Goal: Information Seeking & Learning: Learn about a topic

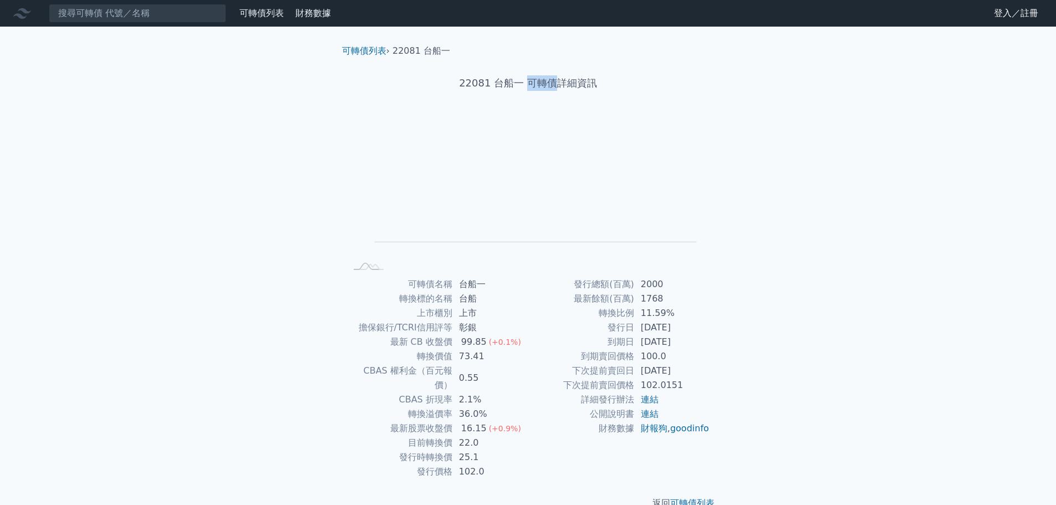
drag, startPoint x: 526, startPoint y: 81, endPoint x: 556, endPoint y: 79, distance: 29.5
click at [556, 79] on h1 "22081 台船一 可轉債詳細資訊" at bounding box center [528, 83] width 390 height 16
drag, startPoint x: 428, startPoint y: 428, endPoint x: 453, endPoint y: 428, distance: 25.5
click at [453, 436] on tr "目前轉換價 22.0" at bounding box center [438, 443] width 182 height 14
copy tr "轉換價"
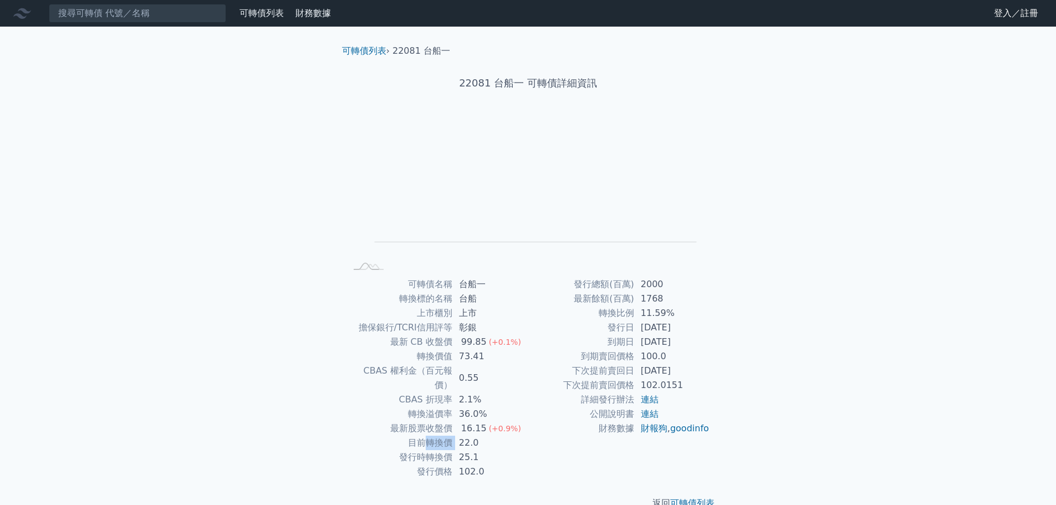
click at [268, 14] on link "可轉債列表" at bounding box center [262, 13] width 44 height 11
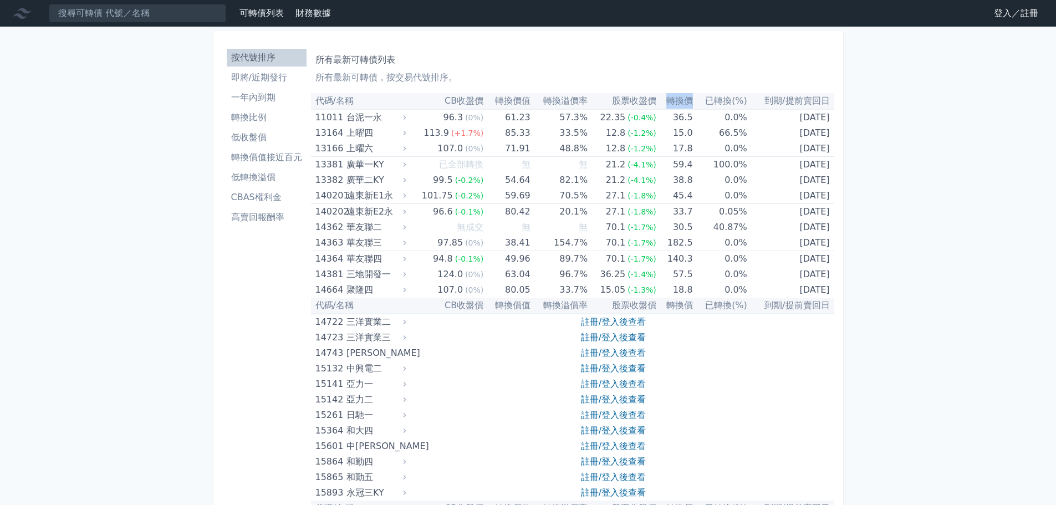
drag, startPoint x: 667, startPoint y: 100, endPoint x: 687, endPoint y: 96, distance: 20.3
click at [687, 96] on th "轉換價" at bounding box center [675, 101] width 37 height 16
copy th "轉換價"
click at [143, 7] on input at bounding box center [137, 13] width 177 height 19
paste input "4919"
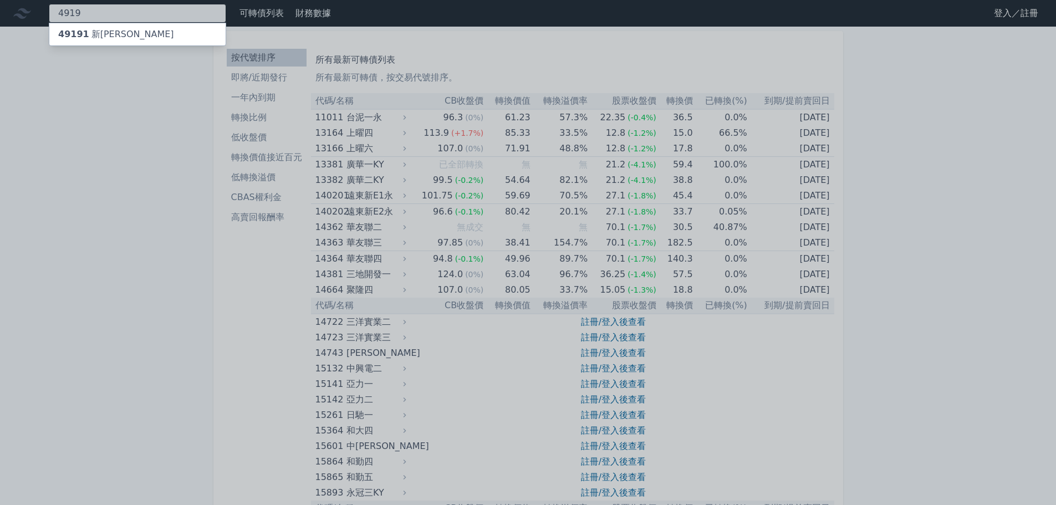
type input "4919"
click at [82, 28] on div "49191 新[PERSON_NAME]" at bounding box center [116, 34] width 116 height 13
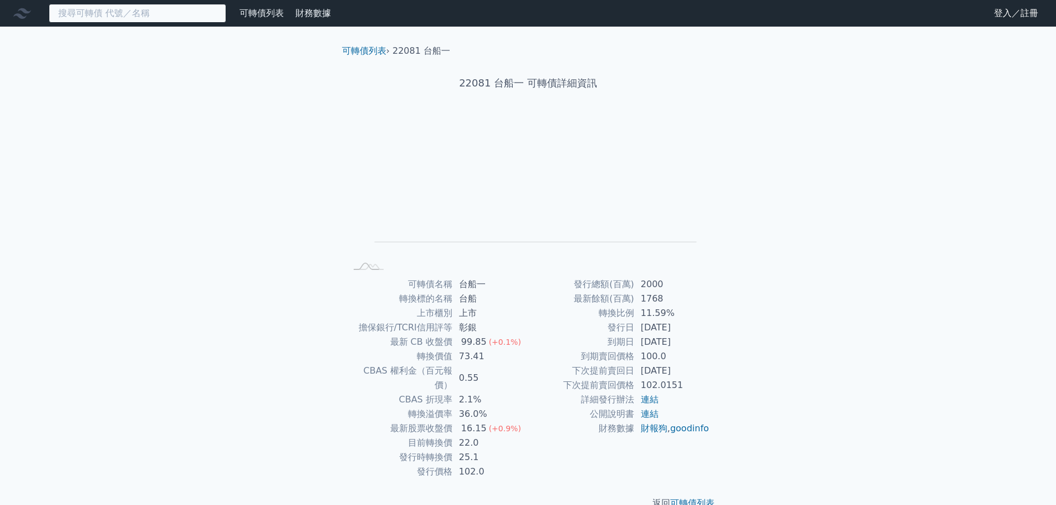
click at [88, 12] on input at bounding box center [137, 13] width 177 height 19
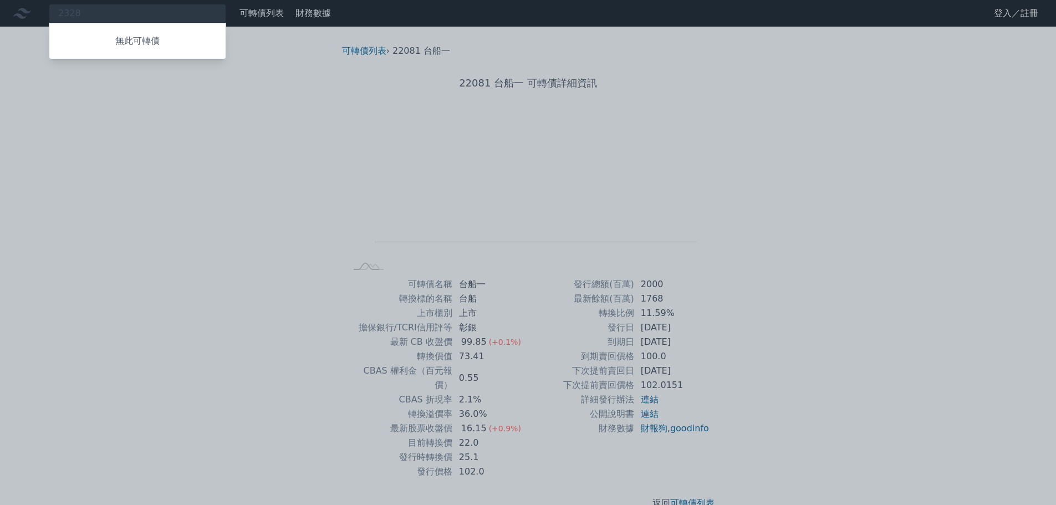
click at [97, 16] on div at bounding box center [528, 252] width 1056 height 505
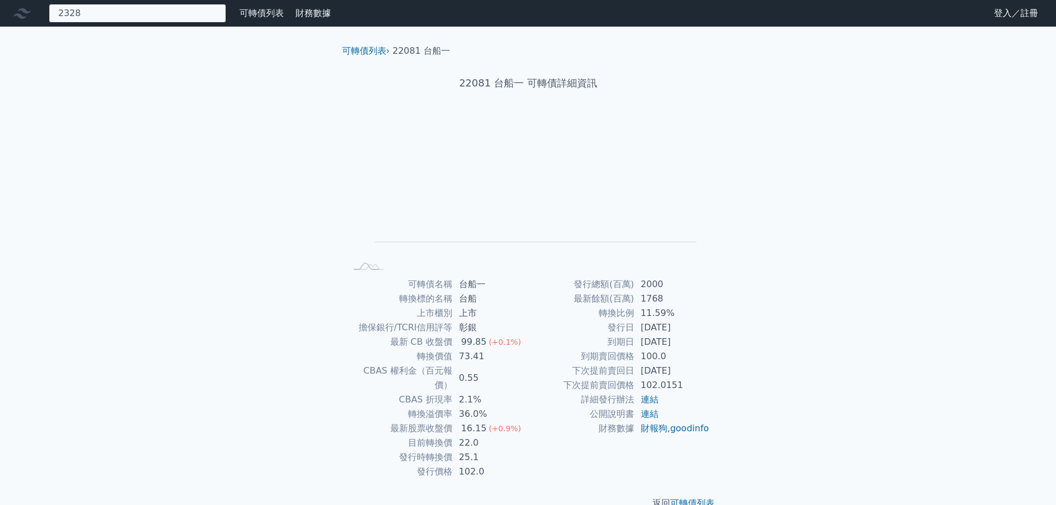
click at [150, 11] on div "2328 無此可轉債" at bounding box center [137, 13] width 177 height 19
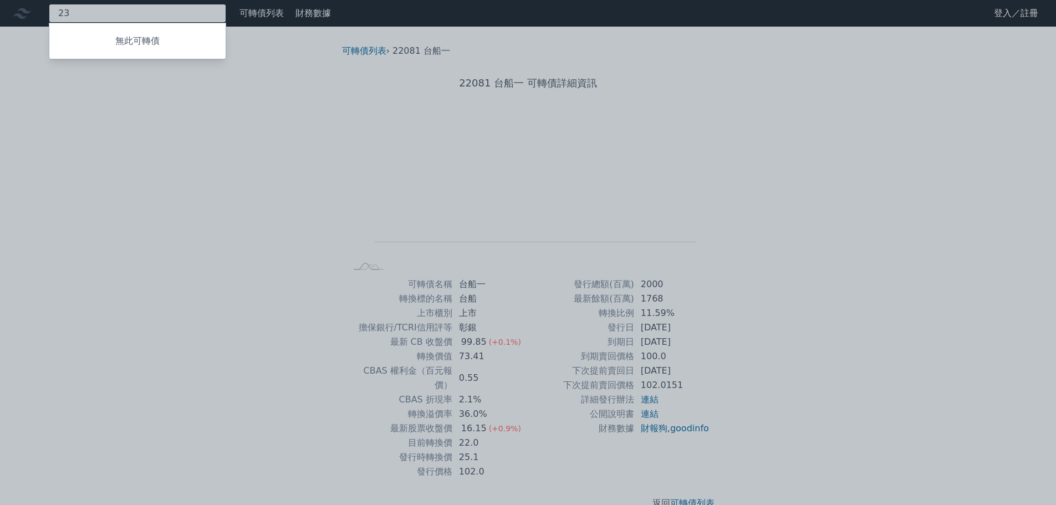
type input "2"
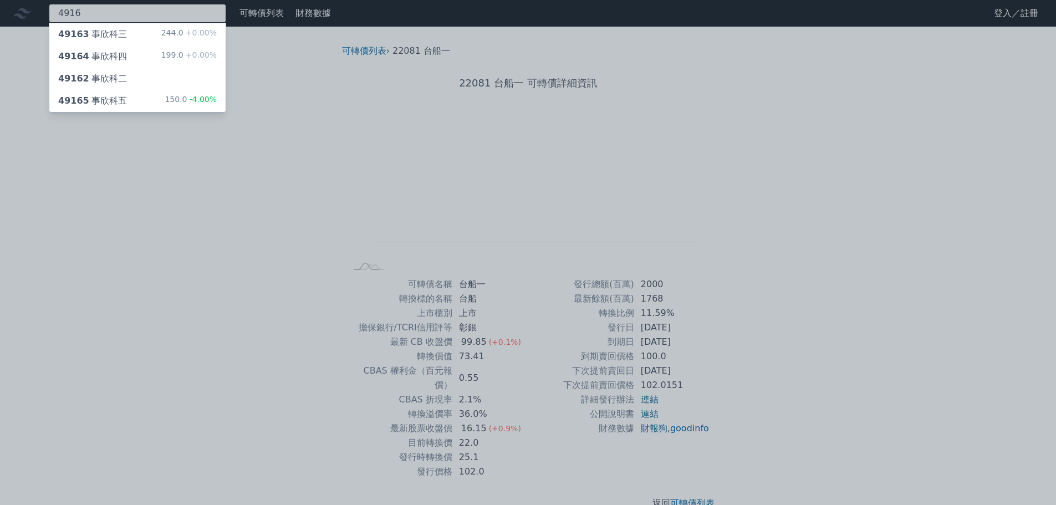
type input "4916"
click at [125, 35] on div "49163 事欣科三 244.0 +0.00%" at bounding box center [137, 34] width 176 height 22
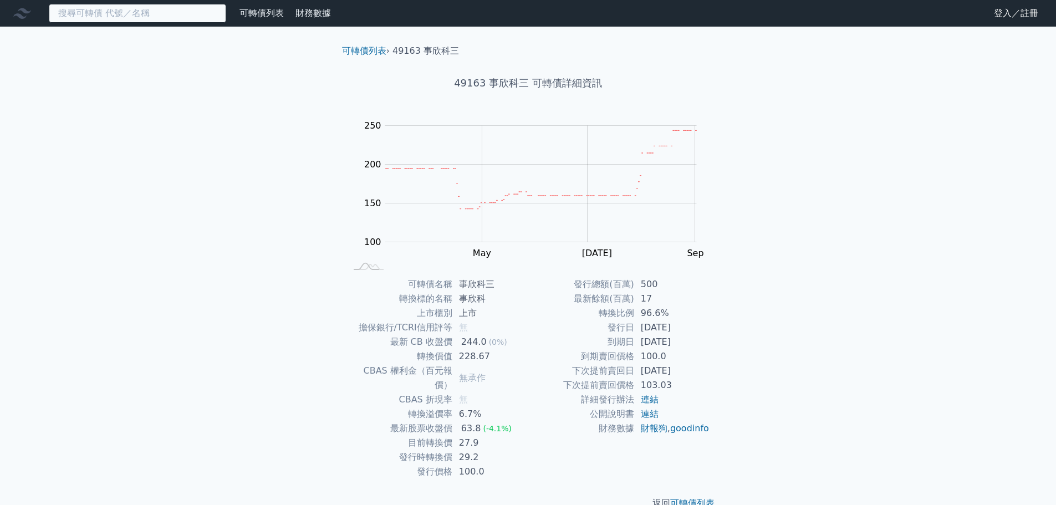
click at [105, 18] on input at bounding box center [137, 13] width 177 height 19
type input "1"
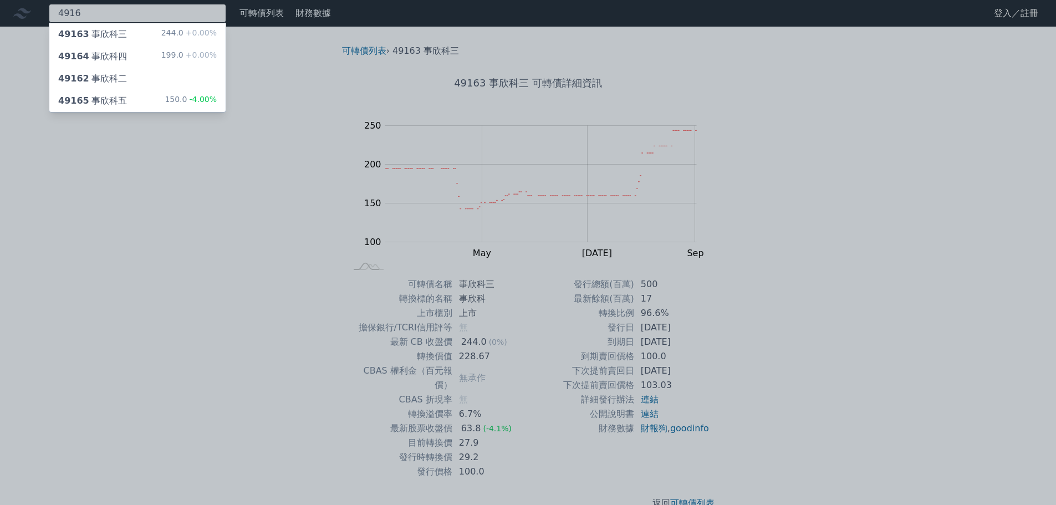
type input "4916"
click at [139, 76] on div "49162 事欣科二" at bounding box center [137, 79] width 176 height 22
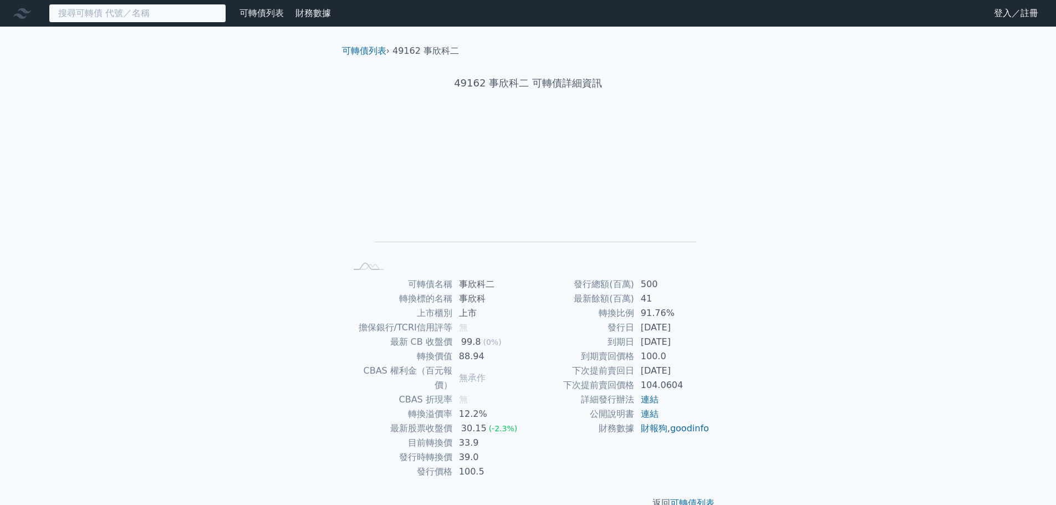
click at [129, 15] on input at bounding box center [137, 13] width 177 height 19
type input "1"
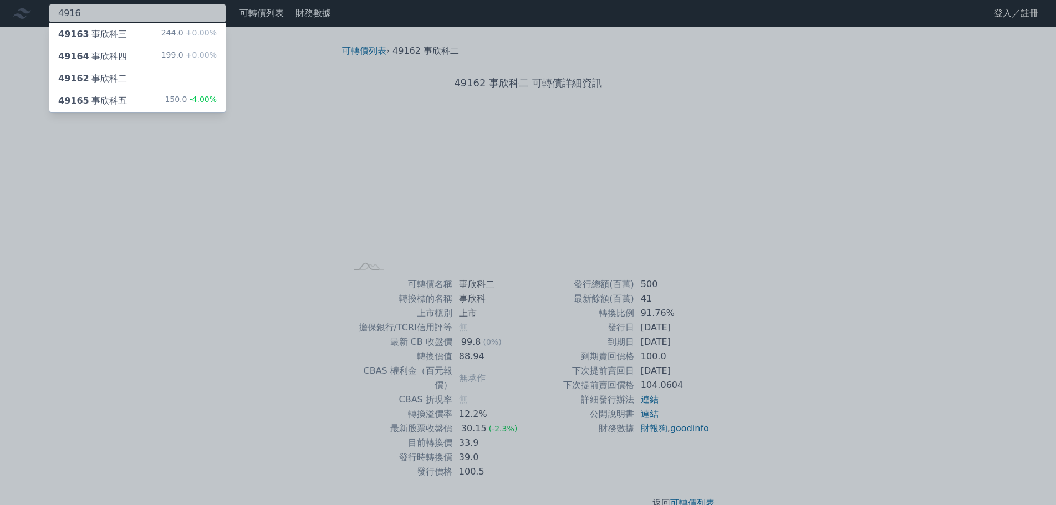
type input "4916"
click at [142, 53] on div "49164 事欣科四 199.0 +0.00%" at bounding box center [137, 56] width 176 height 22
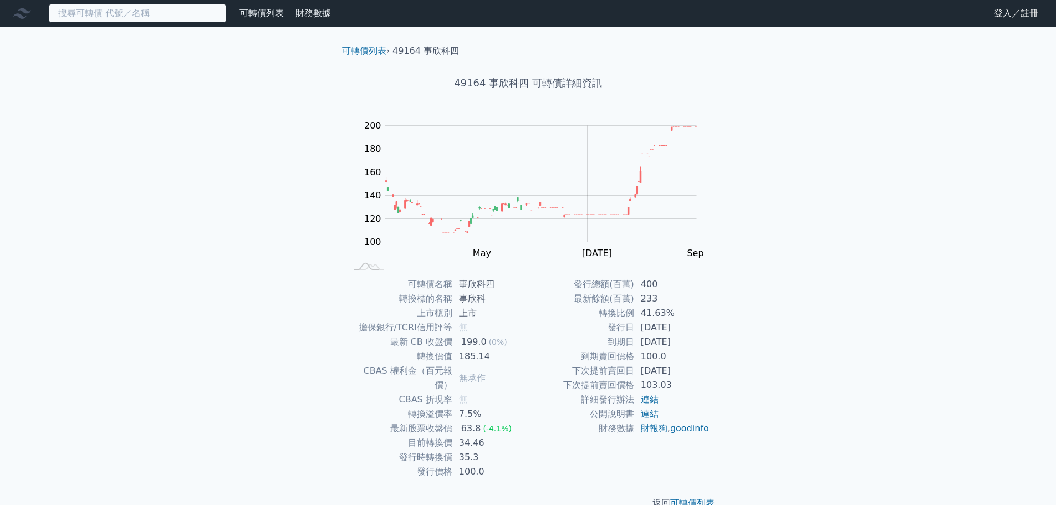
click at [103, 11] on input at bounding box center [137, 13] width 177 height 19
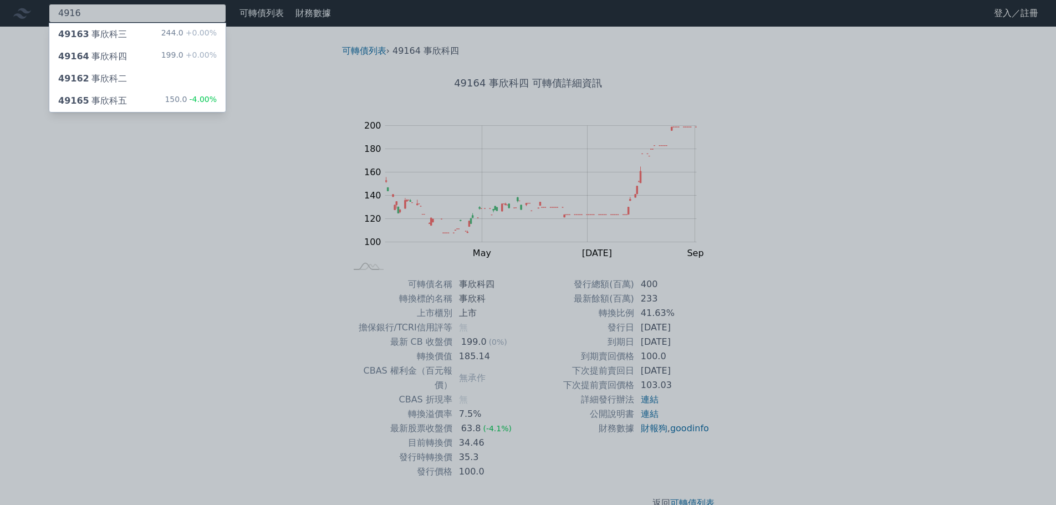
type input "4916"
click at [117, 98] on div "49165 事欣科五" at bounding box center [92, 100] width 69 height 13
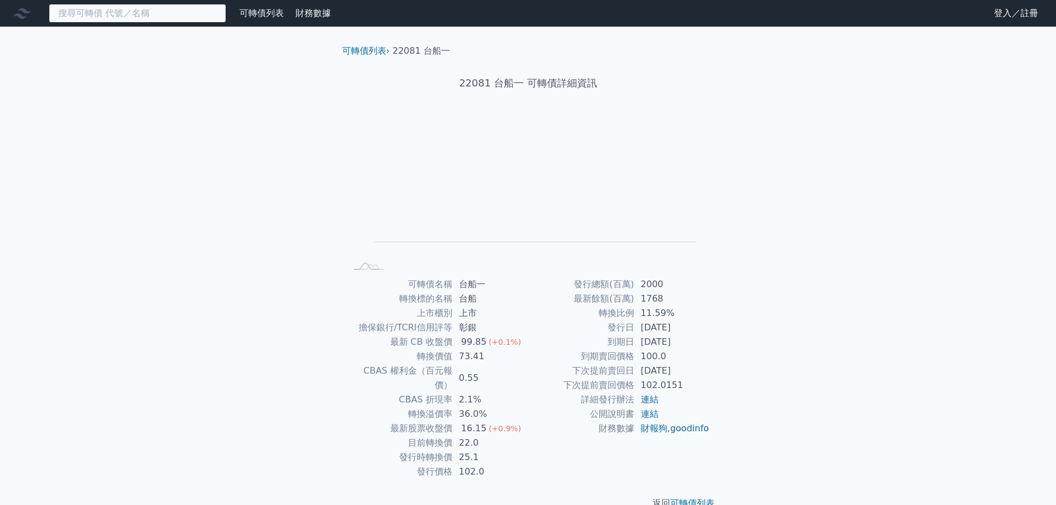
click at [109, 14] on input at bounding box center [137, 13] width 177 height 19
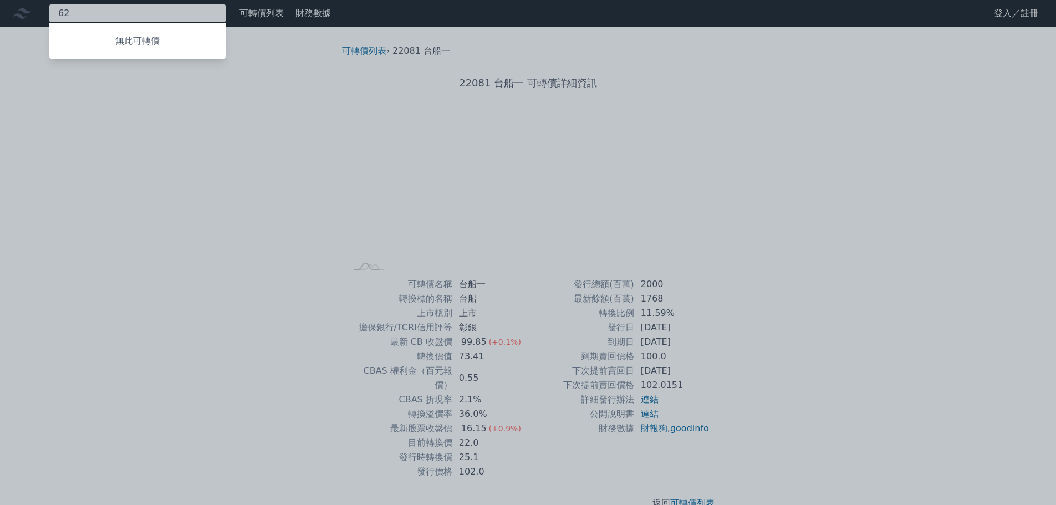
type input "6"
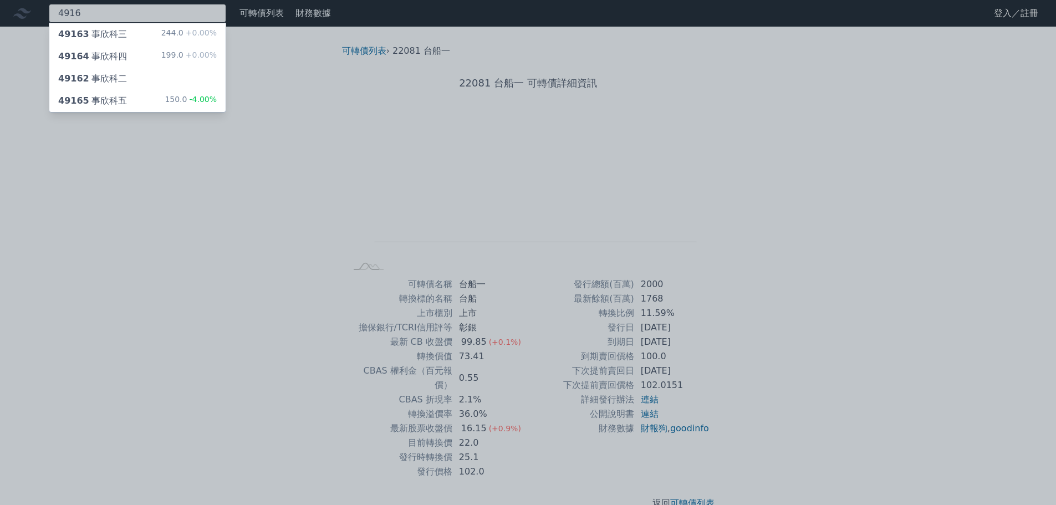
type input "4916"
click at [99, 98] on div "49165 事欣科五" at bounding box center [92, 100] width 69 height 13
